Goal: Find specific page/section: Find specific page/section

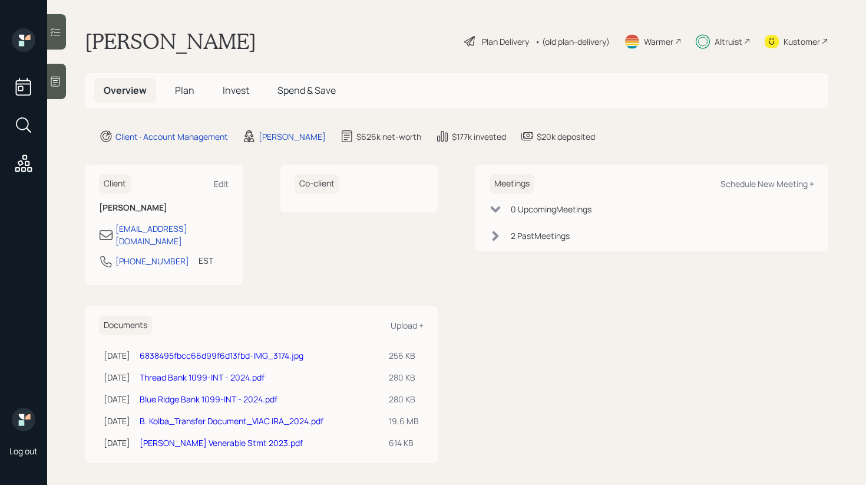
click at [245, 85] on span "Invest" at bounding box center [236, 90] width 27 height 13
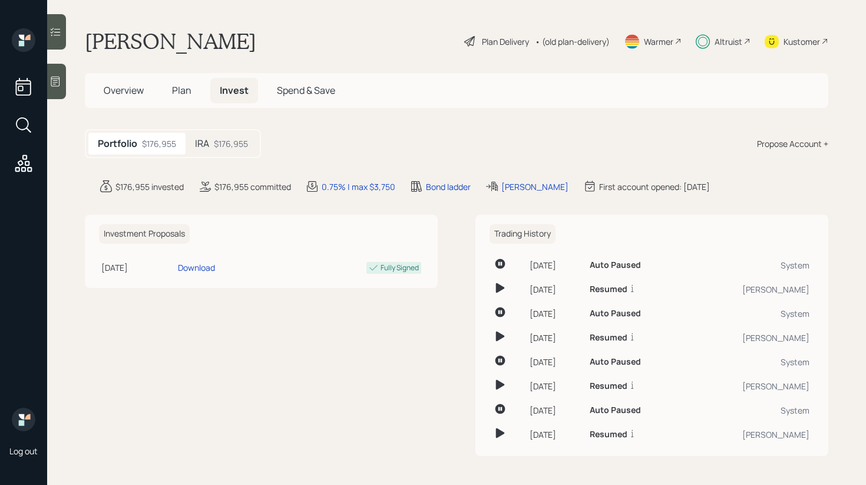
click at [59, 82] on icon at bounding box center [56, 81] width 12 height 12
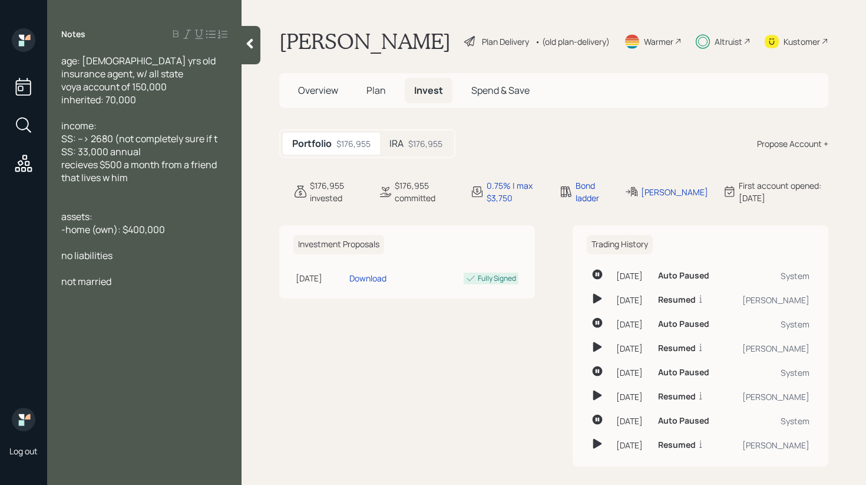
click at [252, 44] on icon at bounding box center [250, 44] width 12 height 12
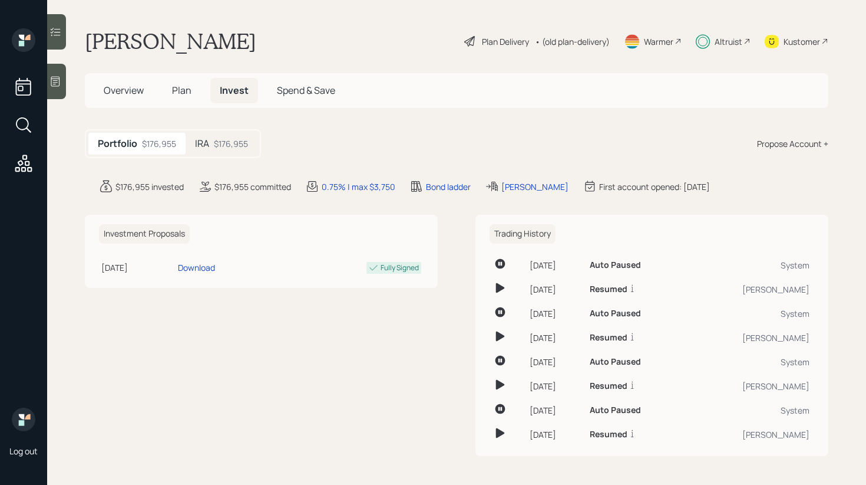
click at [60, 32] on icon at bounding box center [56, 32] width 12 height 12
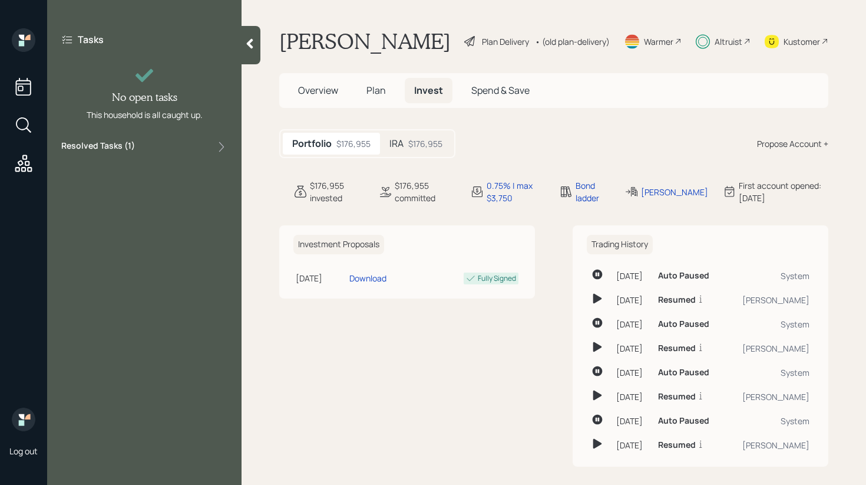
click at [166, 144] on div "Resolved Tasks ( 1 )" at bounding box center [144, 147] width 166 height 14
click at [169, 144] on div "Resolved Tasks ( 1 )" at bounding box center [144, 147] width 166 height 14
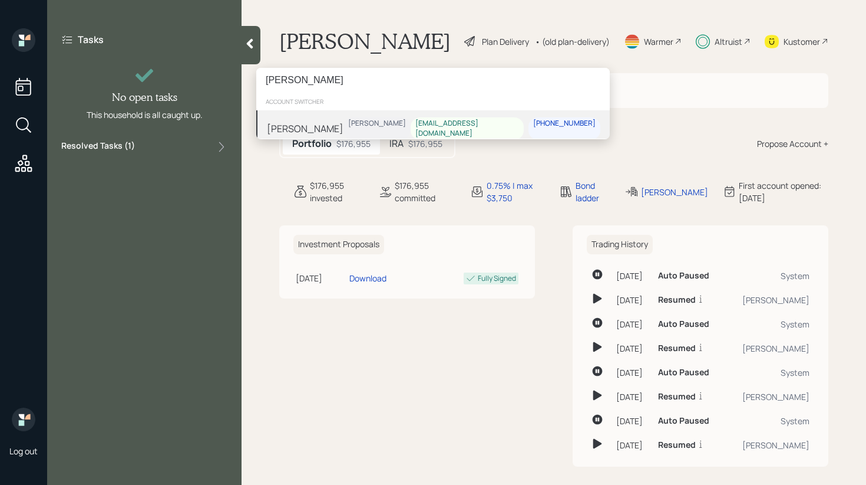
type input "frank corr"
click at [344, 116] on div "Frank Corradi Michael Russo jerrycorradi@gmail.com 610-969-5614" at bounding box center [433, 128] width 354 height 37
